Goal: Transaction & Acquisition: Download file/media

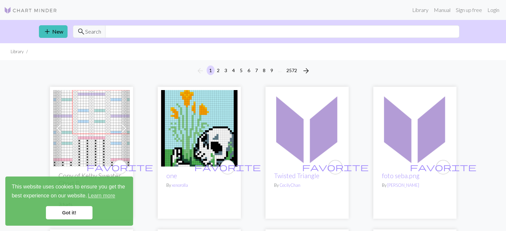
click at [174, 61] on div "arrow_back 1 2 3 4 5 6 7 8 9 … 2572 arrow_forward" at bounding box center [253, 70] width 506 height 21
click at [495, 8] on link "Login" at bounding box center [493, 9] width 17 height 13
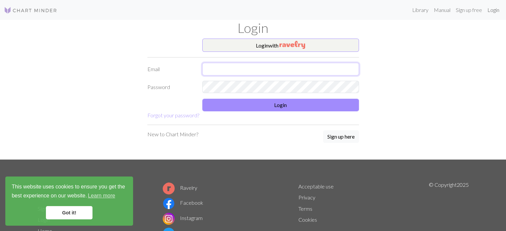
type input "[EMAIL_ADDRESS][DOMAIN_NAME]"
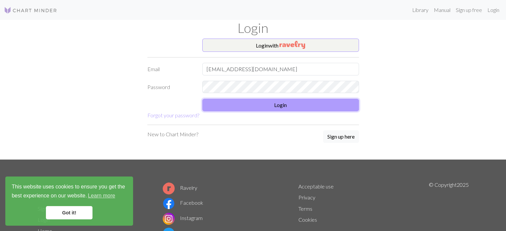
click at [272, 108] on button "Login" at bounding box center [280, 105] width 157 height 13
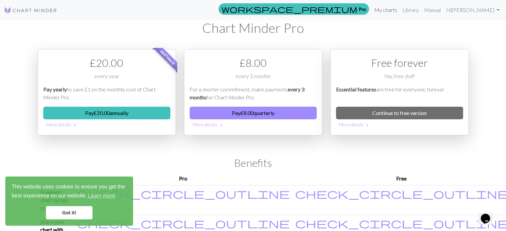
click at [399, 12] on link "My charts" at bounding box center [386, 9] width 28 height 13
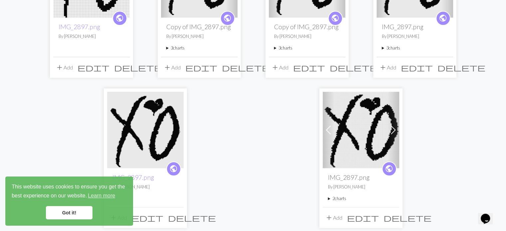
scroll to position [131, 0]
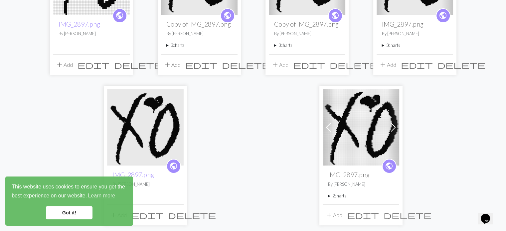
click at [370, 134] on img at bounding box center [361, 127] width 77 height 77
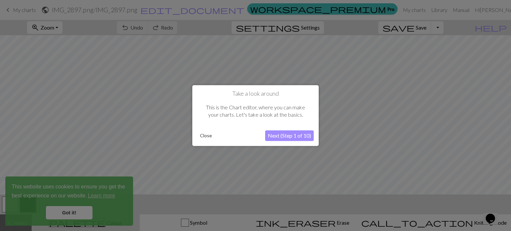
click at [209, 135] on button "Close" at bounding box center [205, 136] width 17 height 10
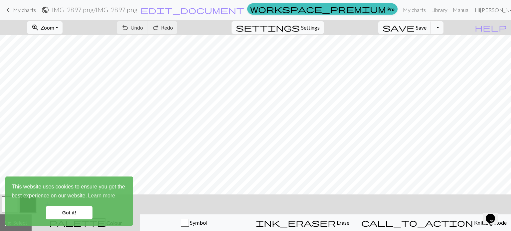
scroll to position [0, 1]
click at [54, 26] on span "Zoom" at bounding box center [48, 27] width 14 height 6
click at [50, 77] on button "50%" at bounding box center [54, 80] width 53 height 11
click at [16, 11] on span "My charts" at bounding box center [24, 10] width 23 height 6
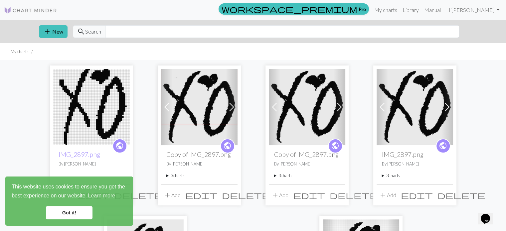
click at [70, 103] on img at bounding box center [91, 107] width 77 height 77
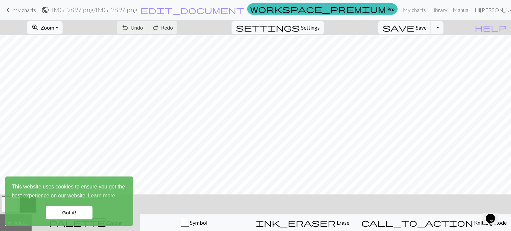
click at [8, 10] on span "keyboard_arrow_left" at bounding box center [8, 9] width 8 height 9
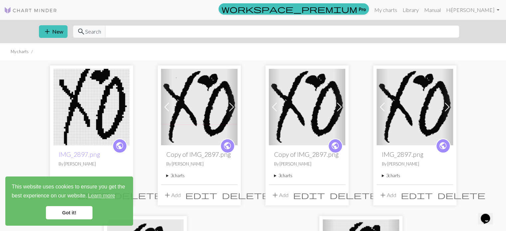
click at [197, 108] on img at bounding box center [199, 107] width 77 height 77
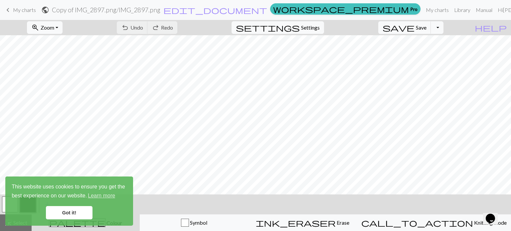
click at [66, 210] on link "Got it!" at bounding box center [69, 212] width 47 height 13
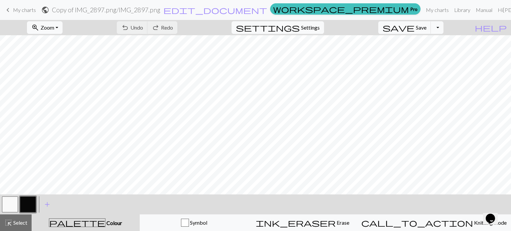
click at [66, 21] on div "zoom_in Zoom Zoom Fit all Fit width Fit height 50% 100% 150% 200%" at bounding box center [45, 27] width 46 height 15
click at [63, 30] on button "zoom_in Zoom Zoom" at bounding box center [45, 27] width 36 height 13
click at [67, 54] on button "Fit width" at bounding box center [54, 53] width 53 height 11
click at [54, 25] on span "Zoom" at bounding box center [48, 27] width 14 height 6
click at [64, 45] on button "Fit all" at bounding box center [54, 42] width 53 height 11
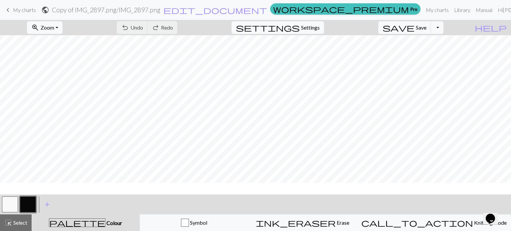
scroll to position [1109, 0]
click at [444, 28] on button "Toggle Dropdown" at bounding box center [437, 27] width 13 height 13
click at [424, 53] on button "save_alt Download" at bounding box center [389, 53] width 110 height 11
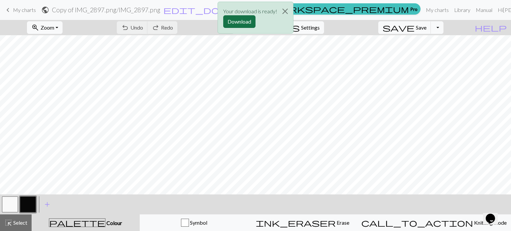
click at [242, 19] on button "Download" at bounding box center [239, 21] width 32 height 13
